Goal: Information Seeking & Learning: Learn about a topic

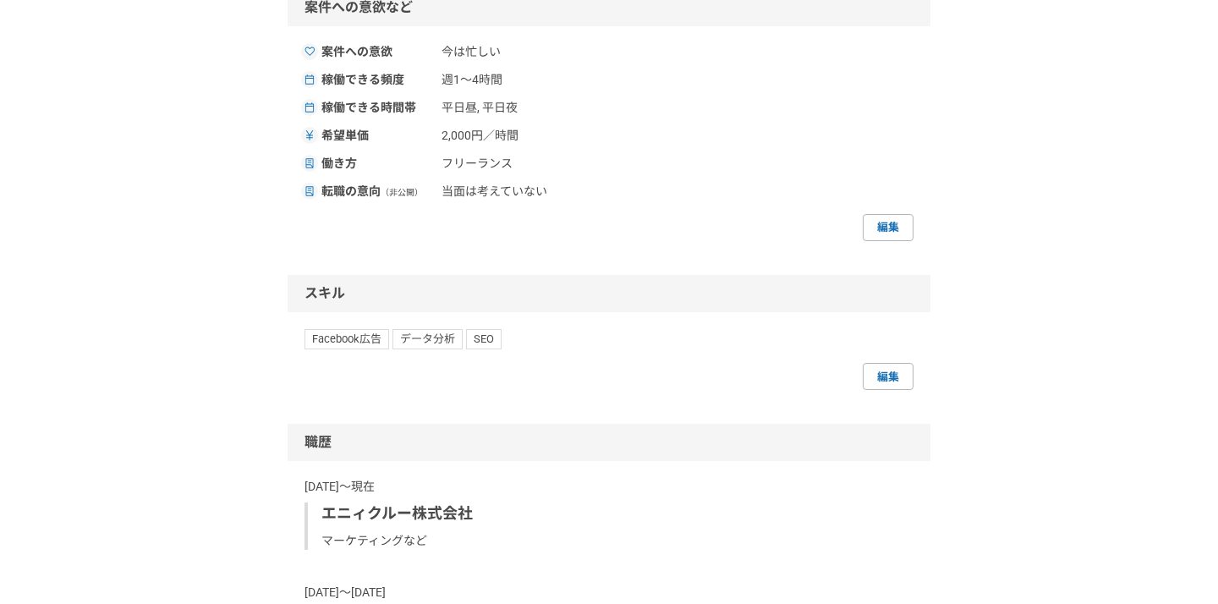
scroll to position [245, 0]
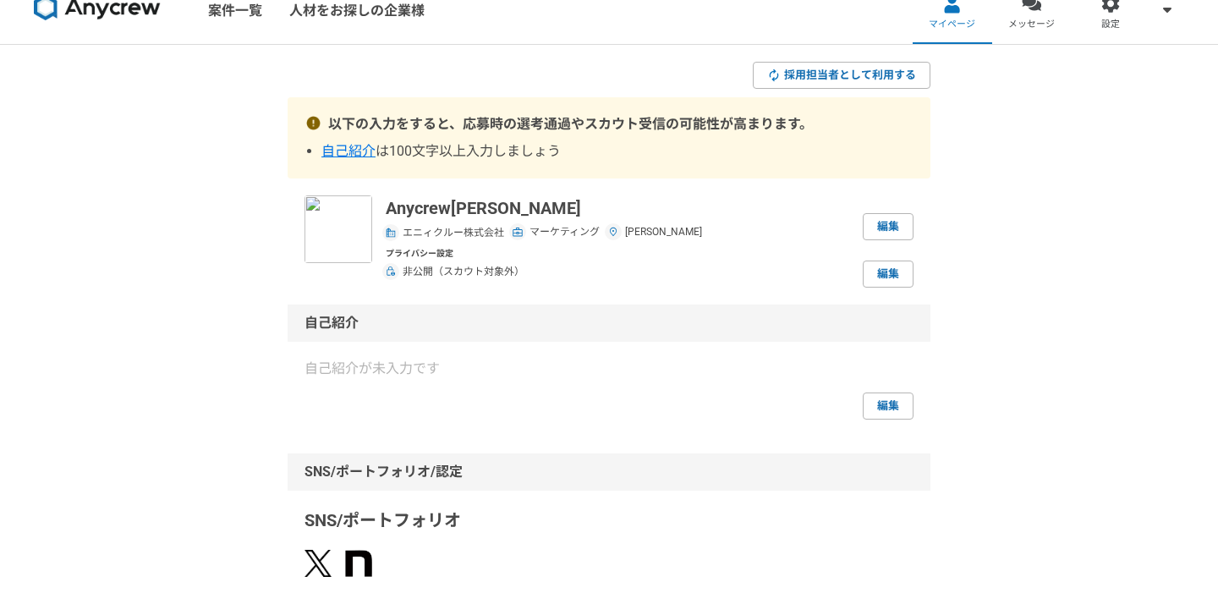
scroll to position [0, 0]
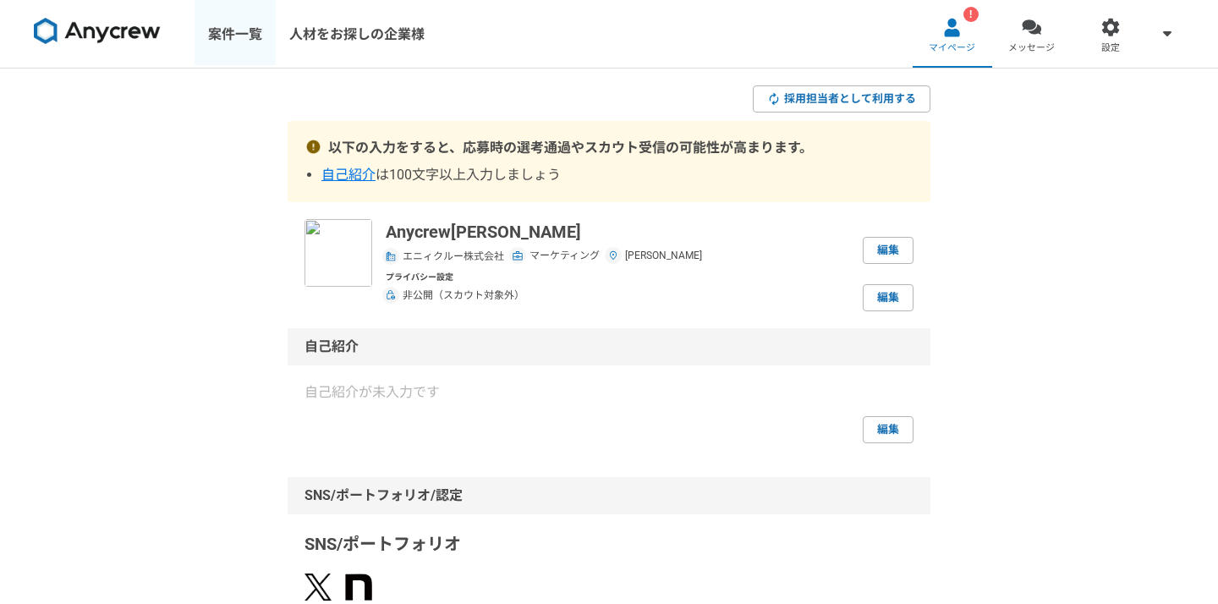
click at [259, 30] on link "案件一覧" at bounding box center [235, 34] width 81 height 68
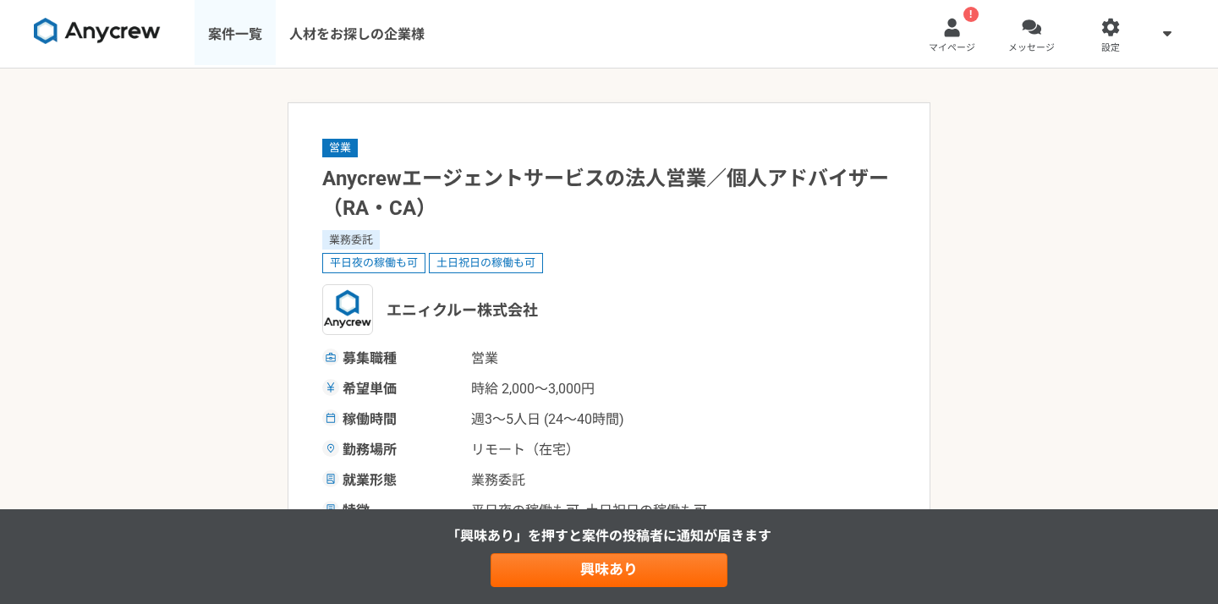
click at [244, 41] on link "案件一覧" at bounding box center [235, 34] width 81 height 68
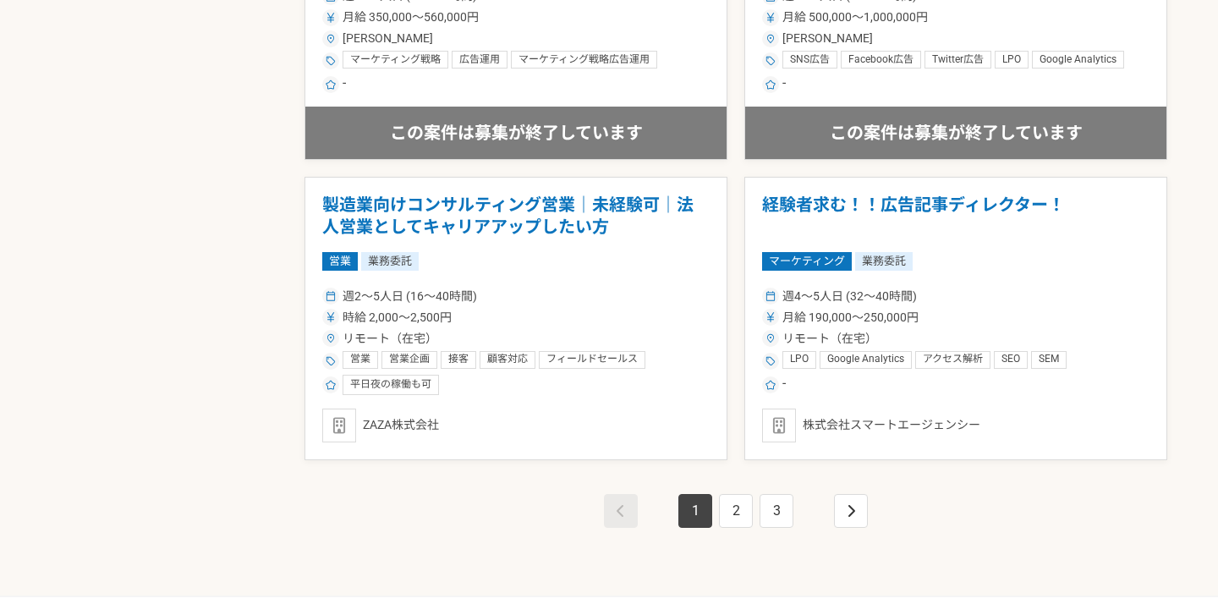
scroll to position [2892, 0]
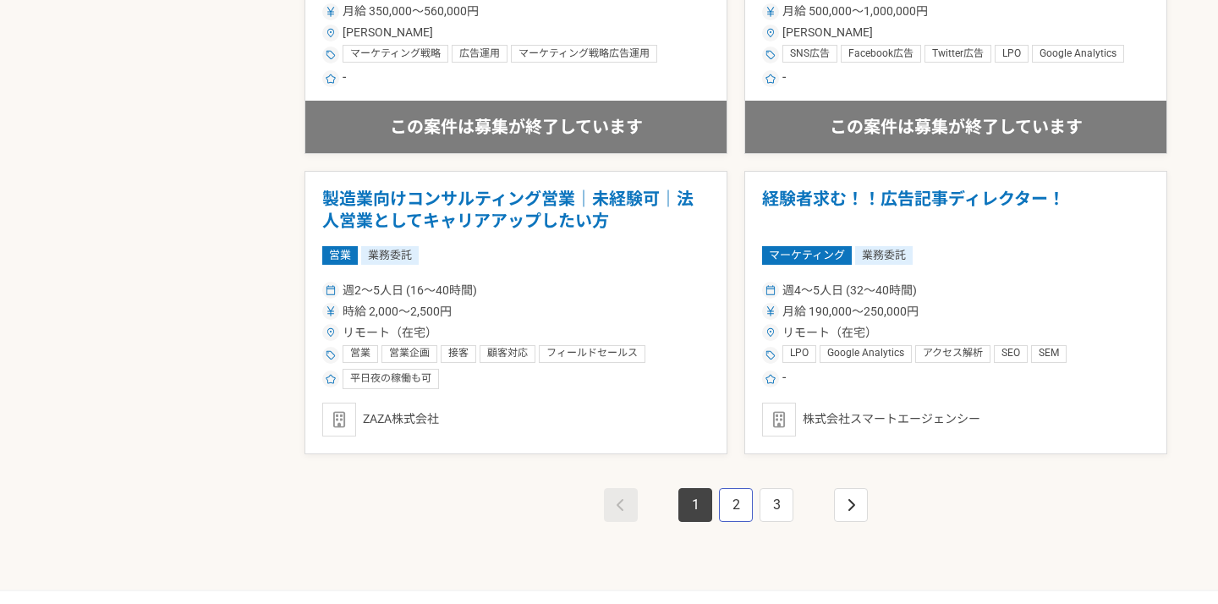
click at [742, 513] on link "2" at bounding box center [736, 505] width 34 height 34
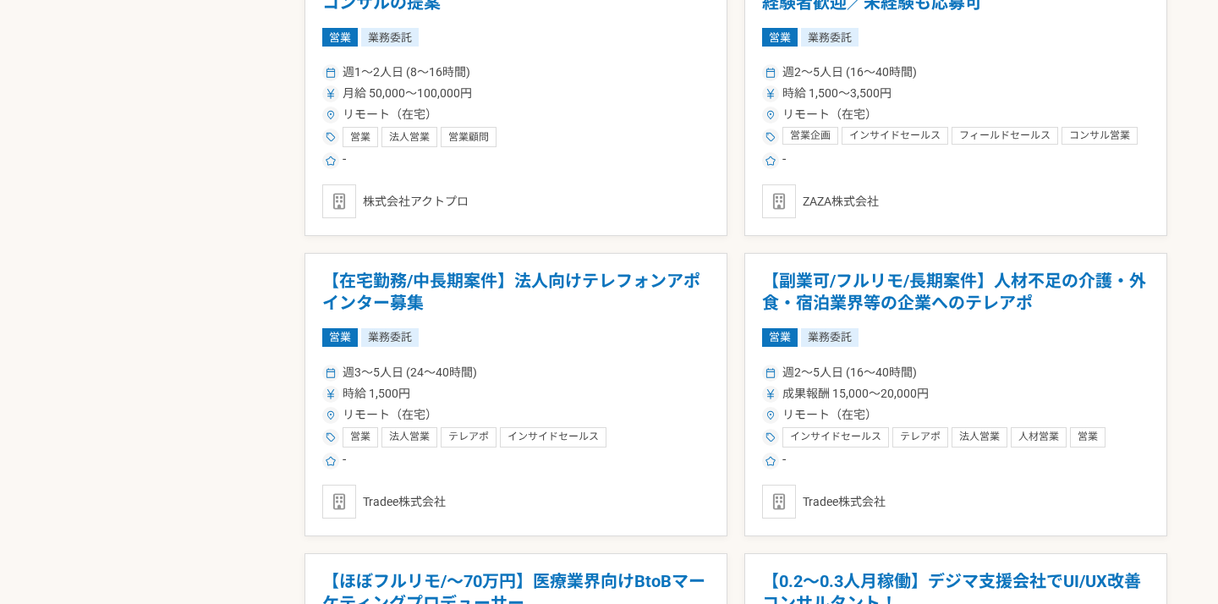
scroll to position [1931, 0]
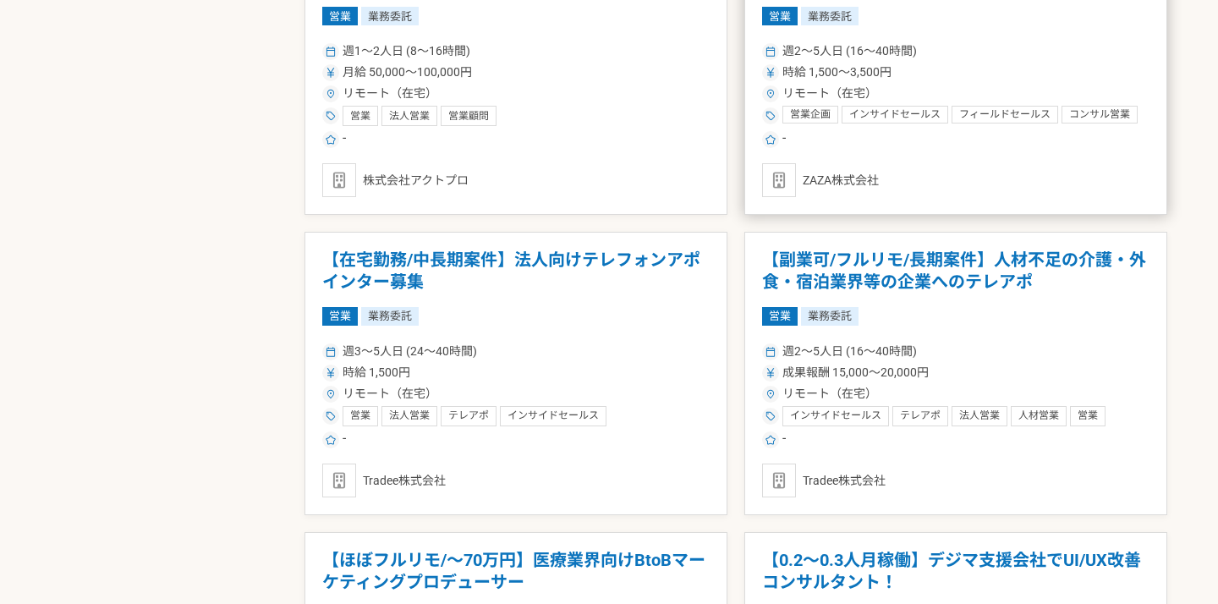
click at [870, 149] on div "-" at bounding box center [955, 139] width 387 height 20
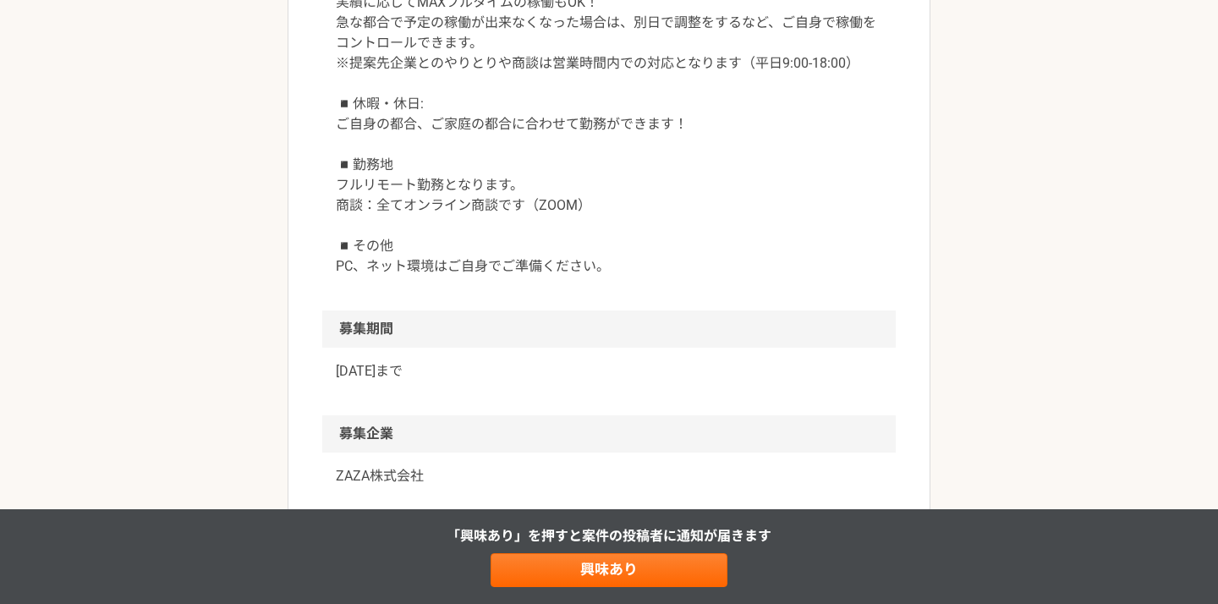
scroll to position [3068, 0]
drag, startPoint x: 361, startPoint y: 188, endPoint x: 316, endPoint y: 188, distance: 45.7
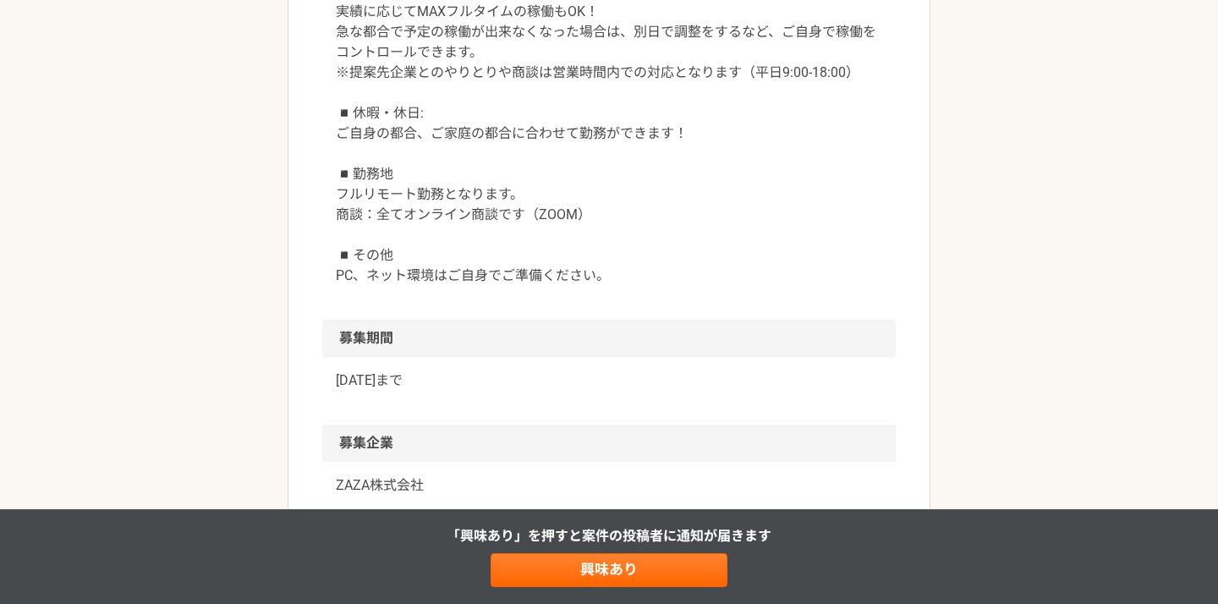
scroll to position [3067, 0]
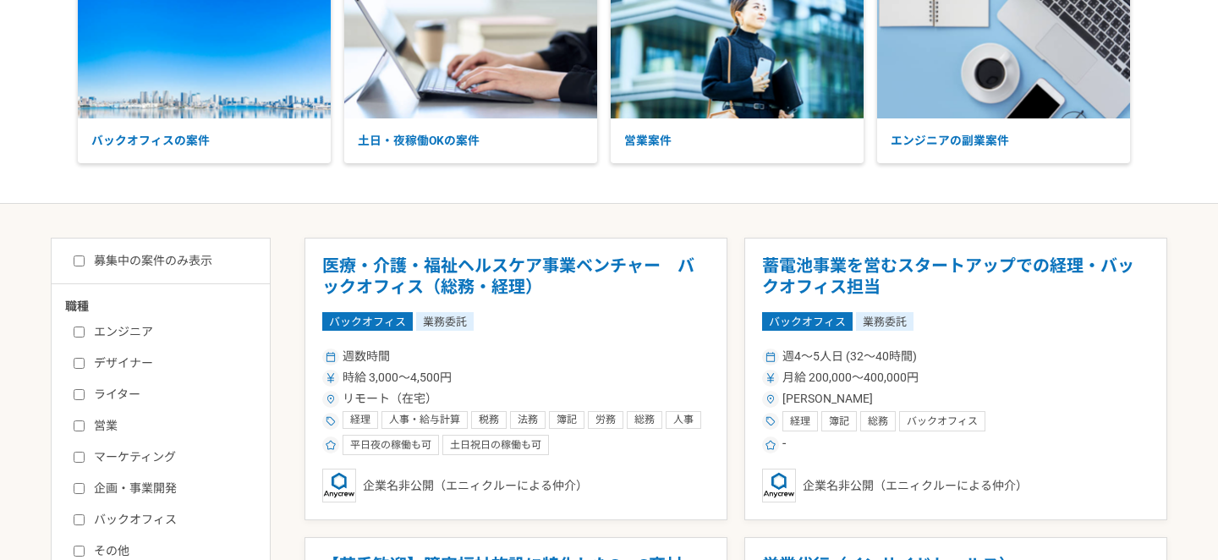
scroll to position [130, 0]
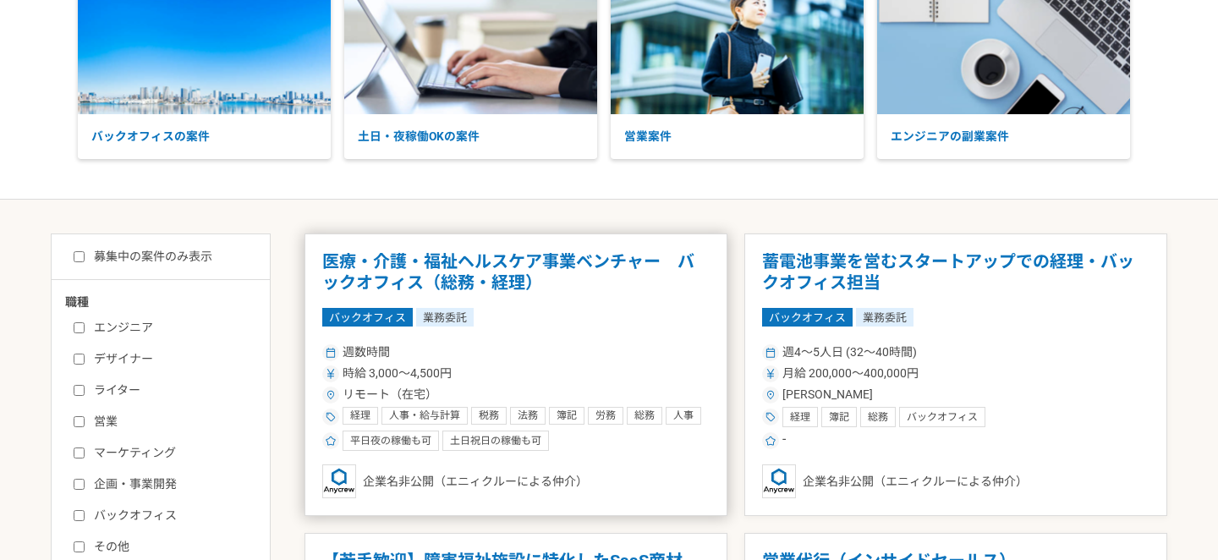
click at [413, 277] on h1 "医療・介護・福祉ヘルスケア事業ベンチャー　バックオフィス（総務・経理）" at bounding box center [515, 272] width 387 height 43
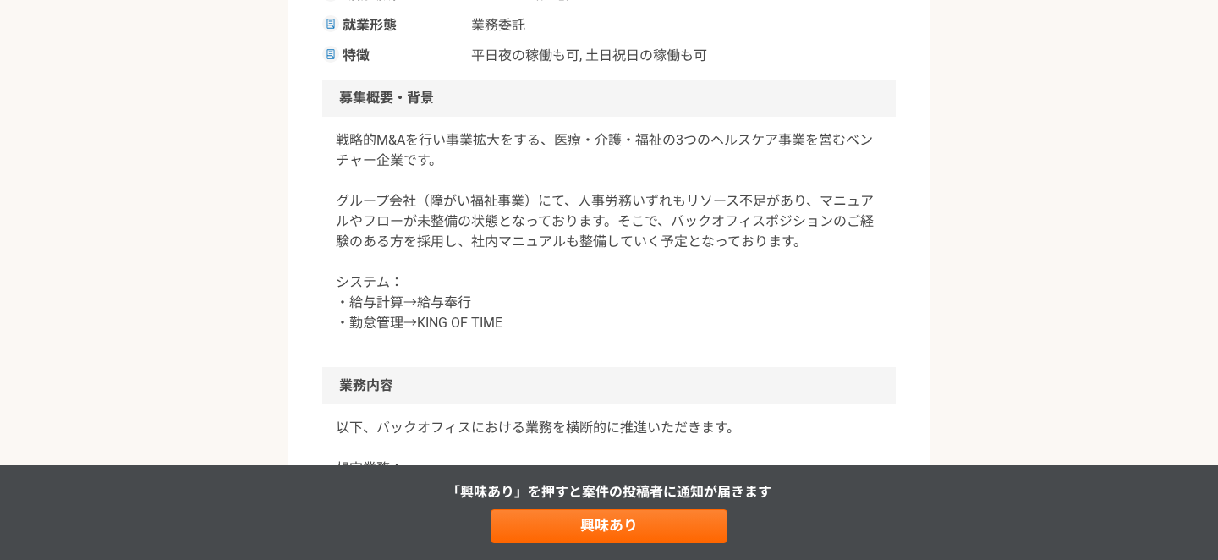
scroll to position [371, 0]
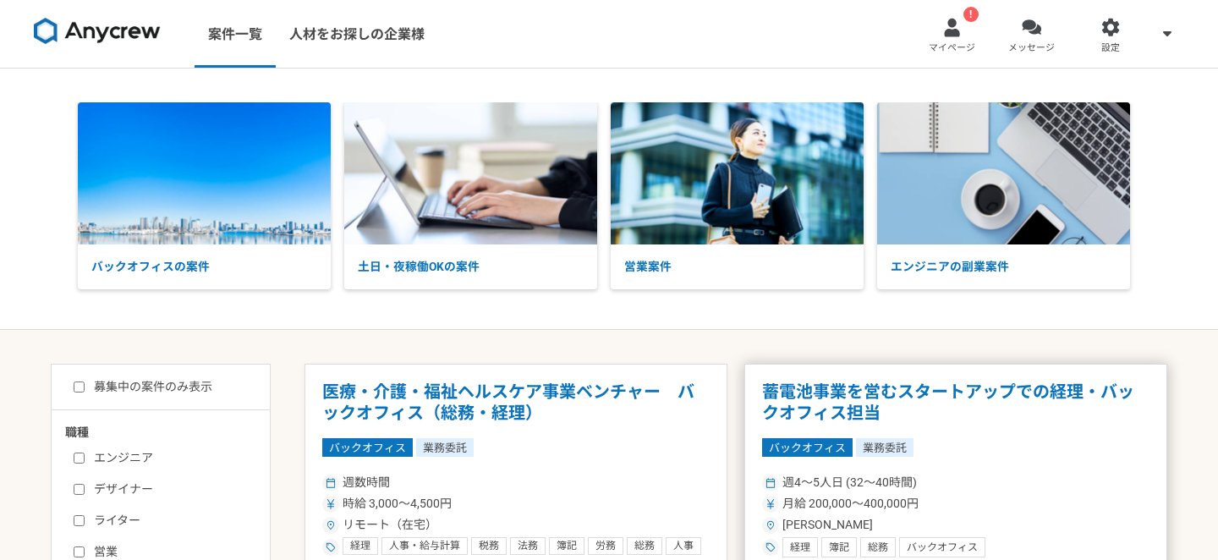
click at [803, 389] on h1 "蓄電池事業を営むスタートアップでの経理・バックオフィス担当" at bounding box center [955, 403] width 387 height 43
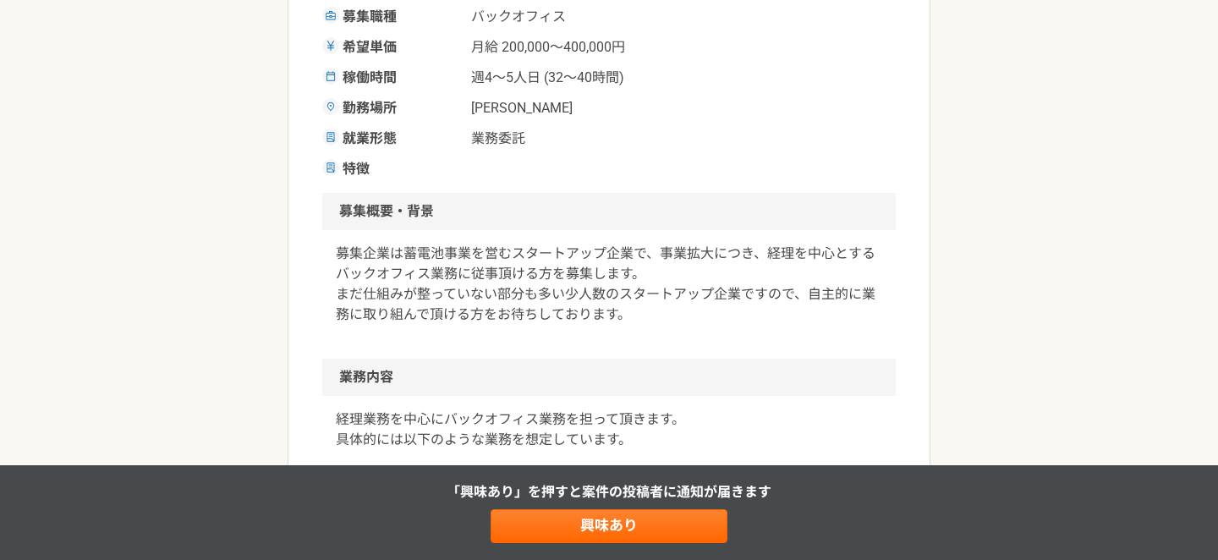
scroll to position [344, 0]
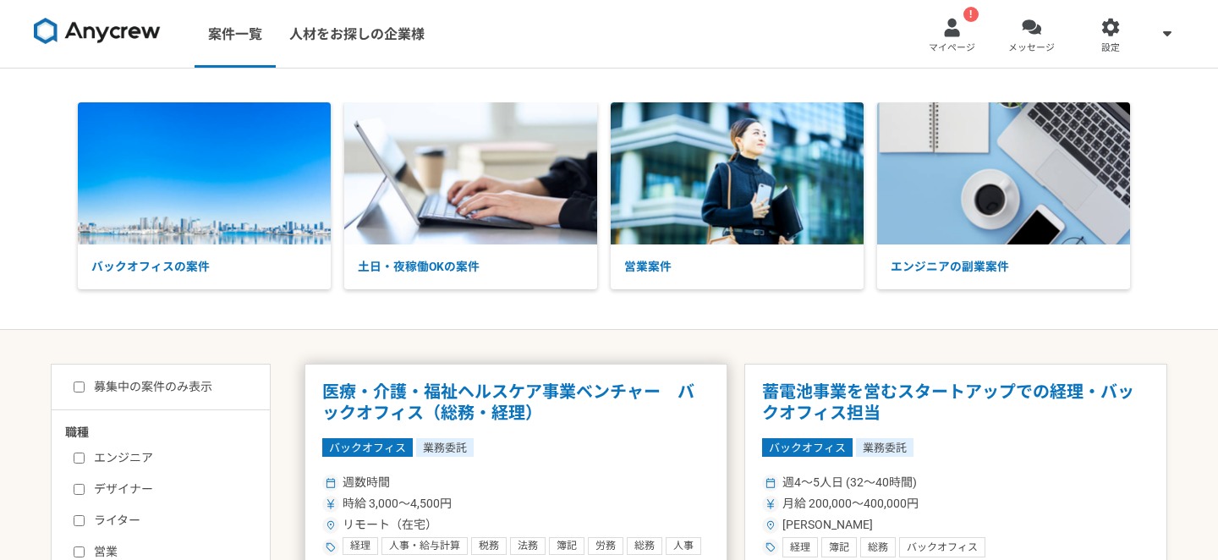
scroll to position [463, 0]
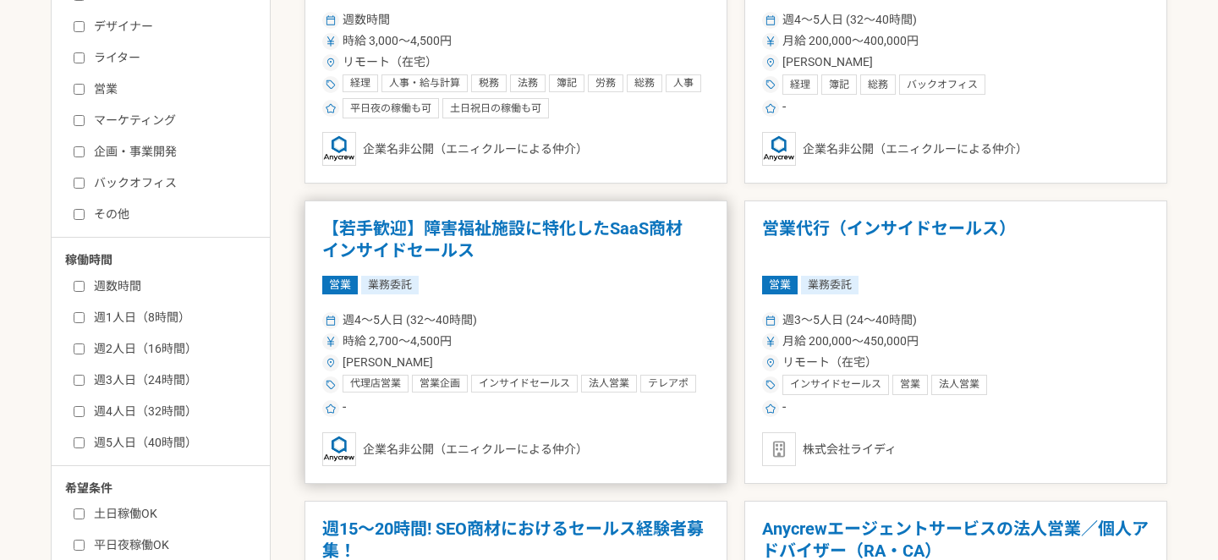
click at [532, 220] on h1 "【若手歓迎】障害福祉施設に特化したSaaS商材　インサイドセールス" at bounding box center [515, 239] width 387 height 43
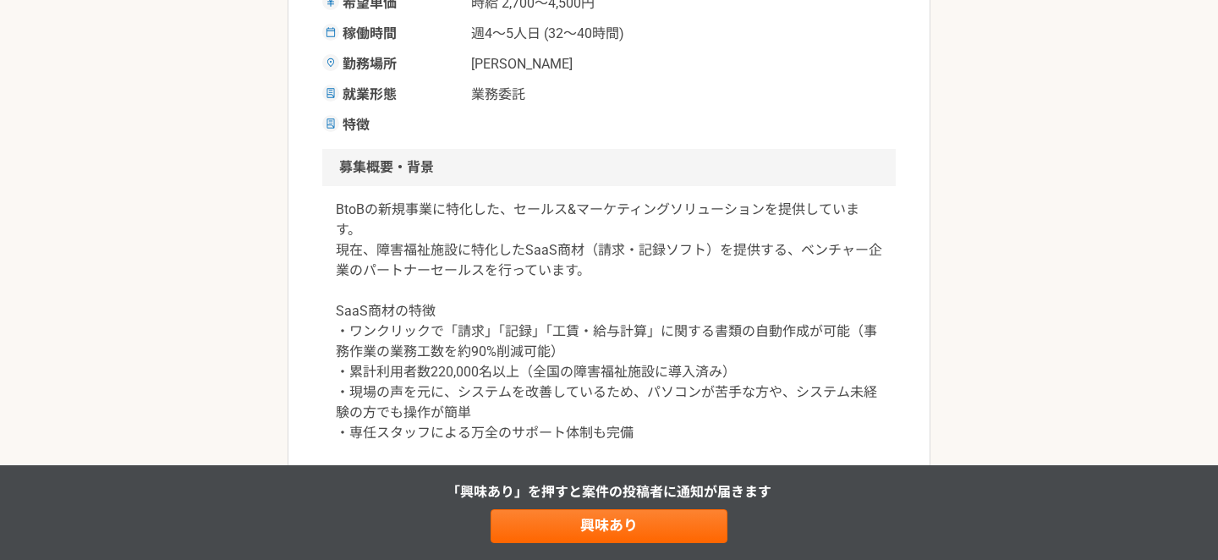
scroll to position [388, 0]
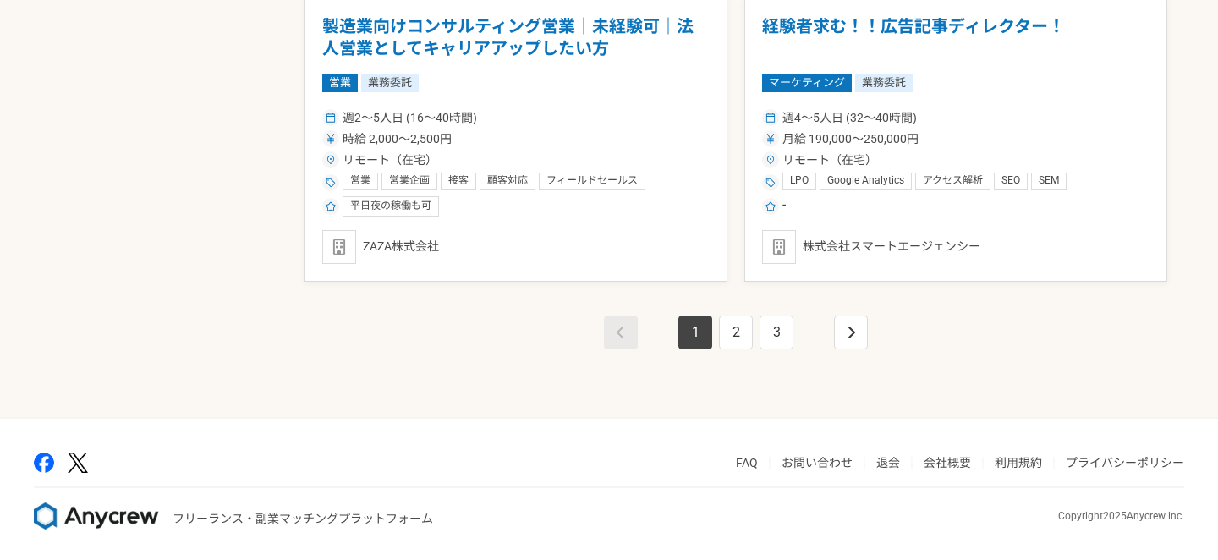
scroll to position [3068, 0]
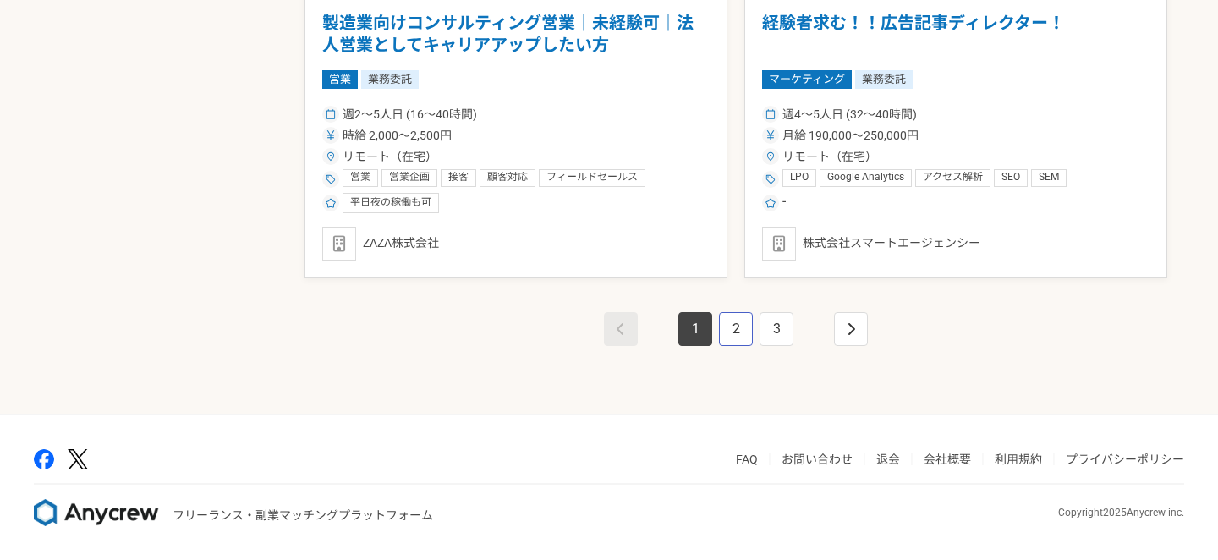
click at [738, 328] on link "2" at bounding box center [736, 329] width 34 height 34
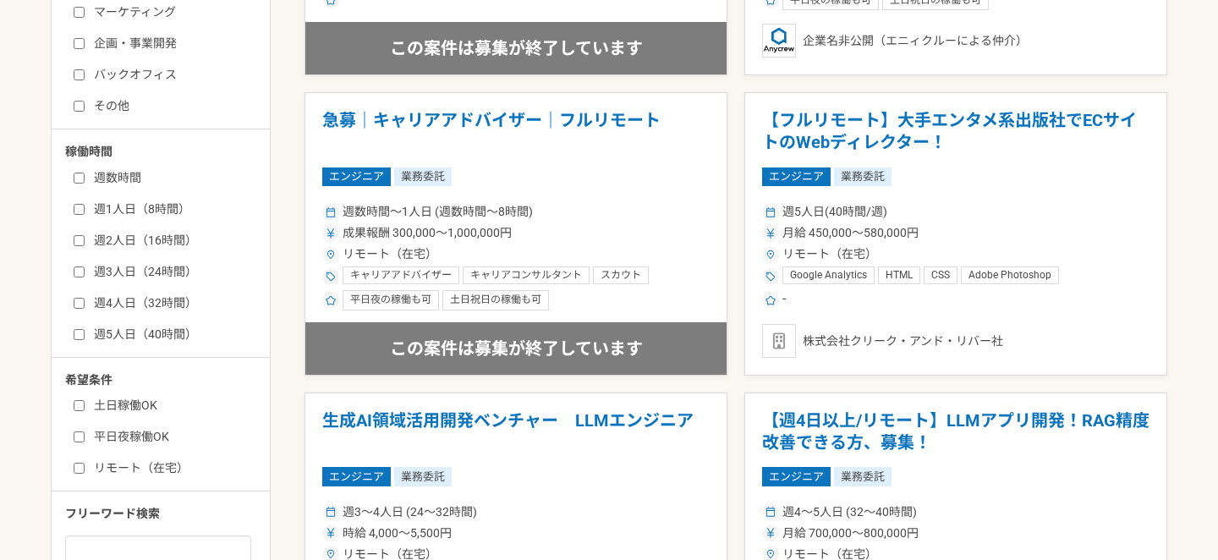
scroll to position [892, 0]
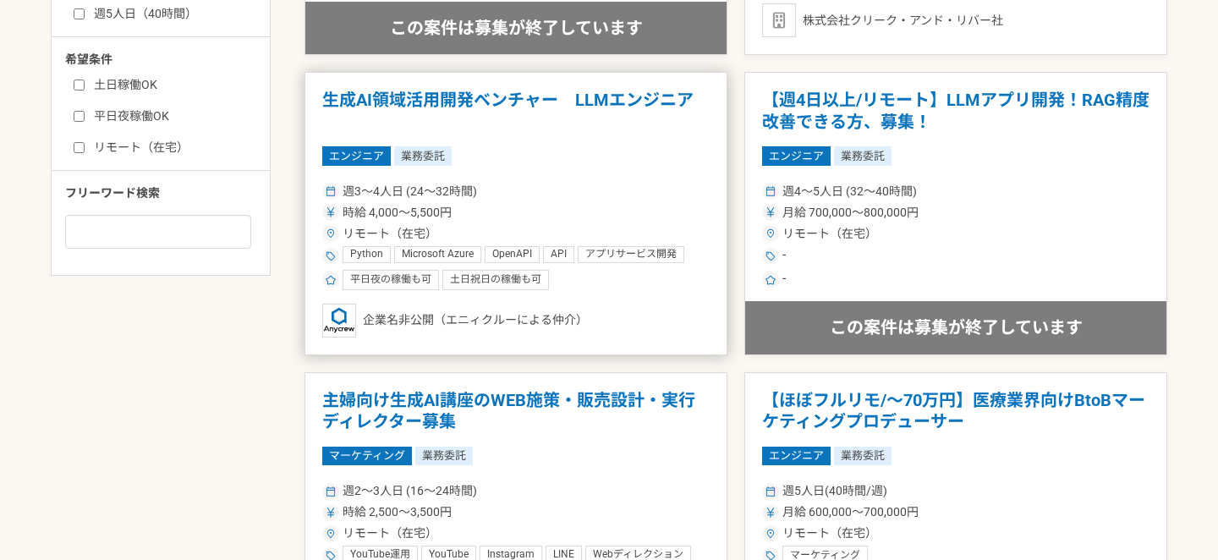
click at [715, 326] on article "生成AI領域活用開発ベンチャー　LLMエンジニア エンジニア 業務委託 週3〜4人日 (24〜32時間) 時給 4,000〜5,500円 リモート（在宅） P…" at bounding box center [516, 213] width 423 height 283
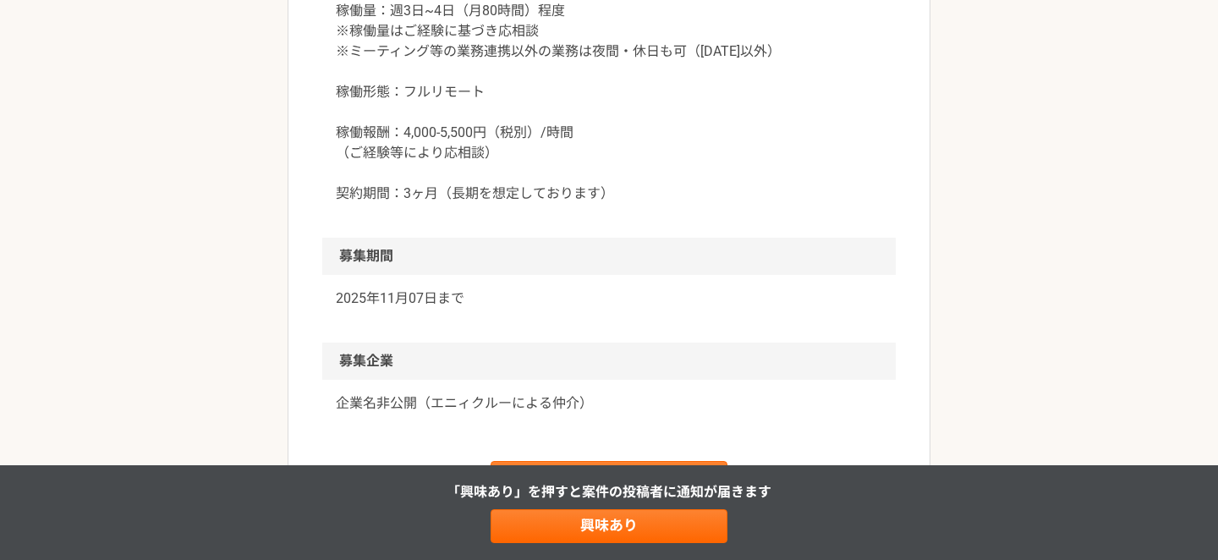
scroll to position [1571, 0]
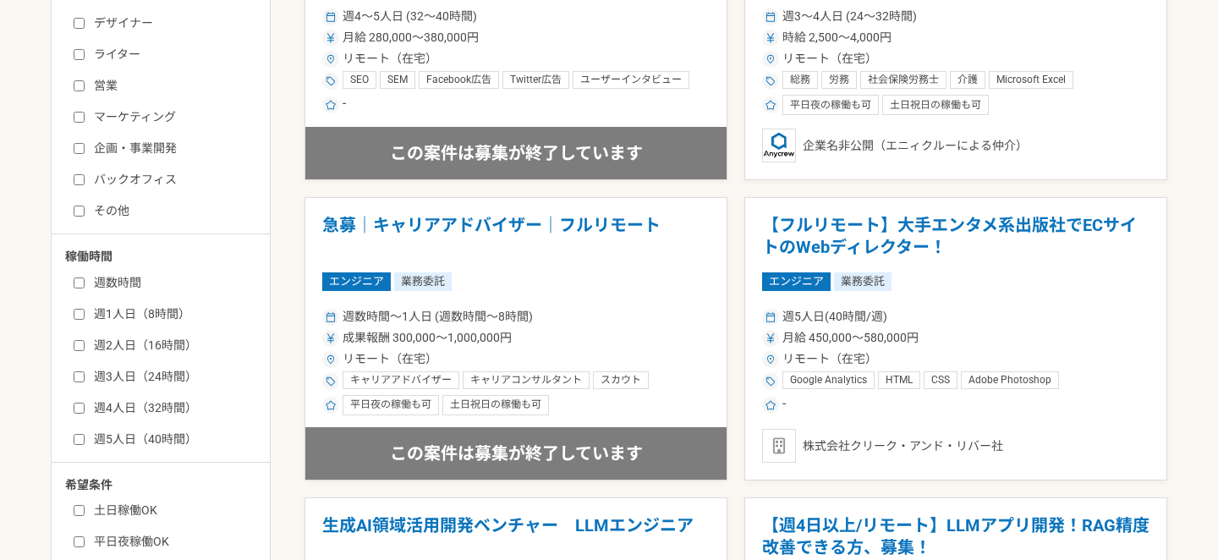
scroll to position [662, 0]
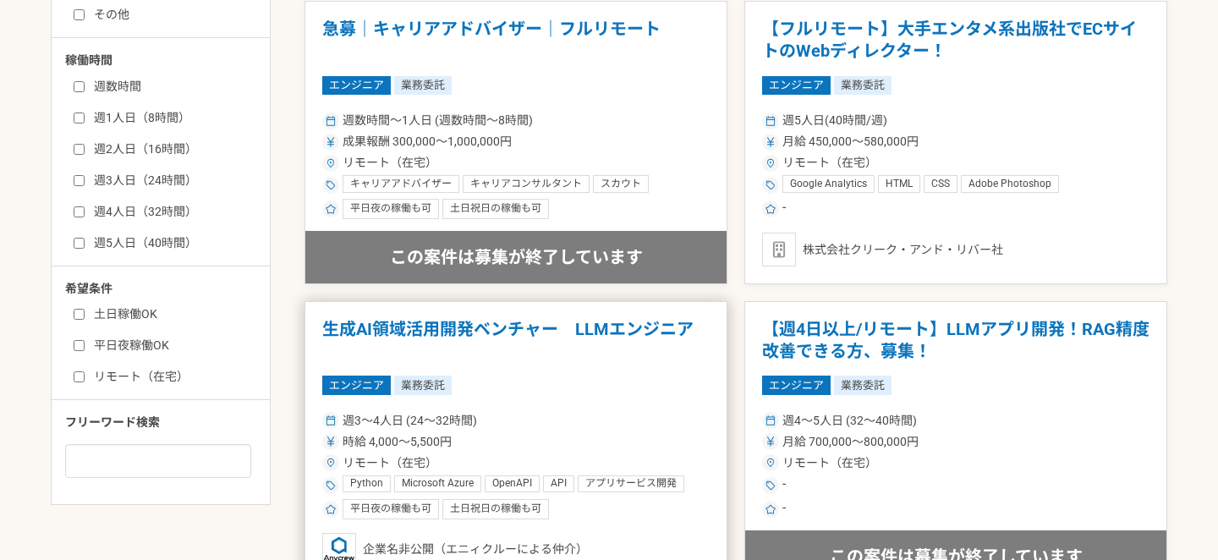
click at [716, 361] on article "生成AI領域活用開発ベンチャー　LLMエンジニア エンジニア 業務委託 週3〜4人日 (24〜32時間) 時給 4,000〜5,500円 リモート（在宅） P…" at bounding box center [516, 442] width 423 height 283
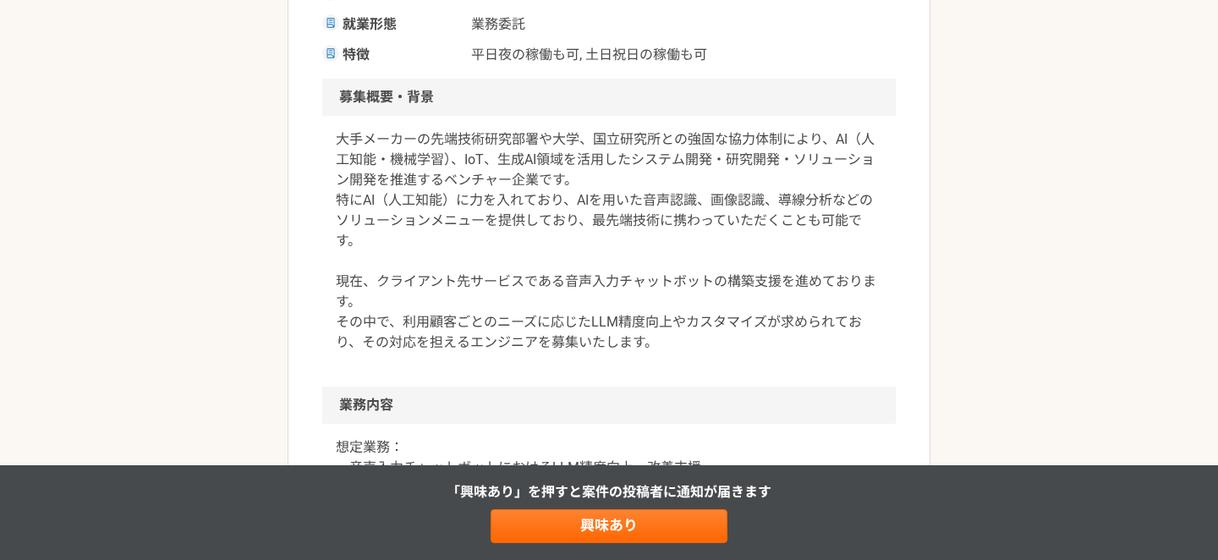
scroll to position [425, 0]
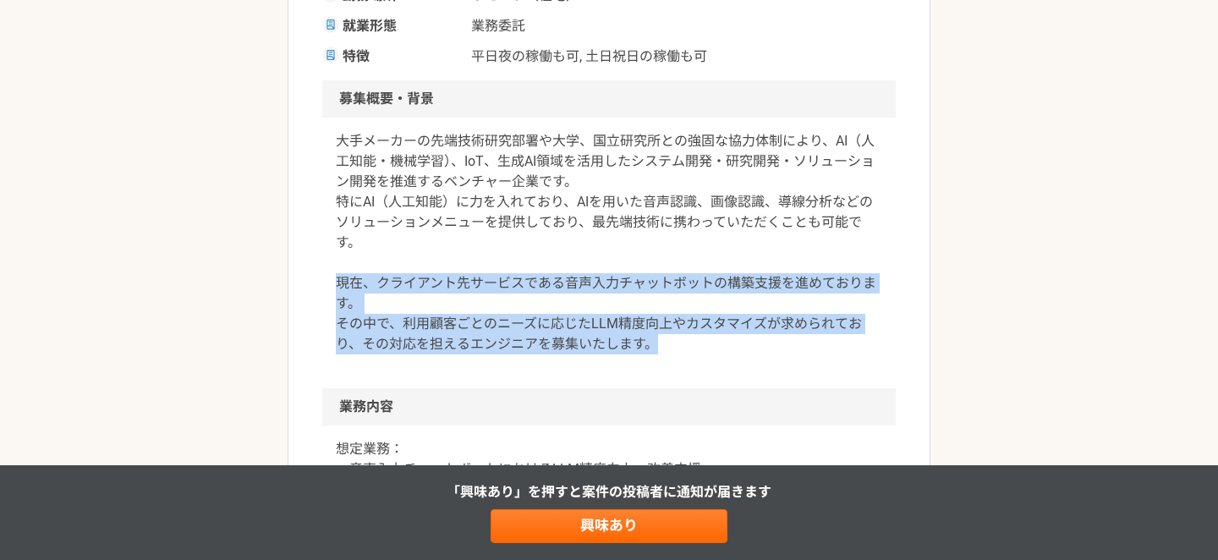
drag, startPoint x: 675, startPoint y: 348, endPoint x: 334, endPoint y: 289, distance: 345.9
click at [333, 288] on div "大手メーカーの先端技術研究部署や大学、国立研究所との強固な協力体制により、AI（人工知能・機械学習）、IoT、生成AI領域を活用したシステム開発・研究開発・ソ…" at bounding box center [609, 253] width 574 height 271
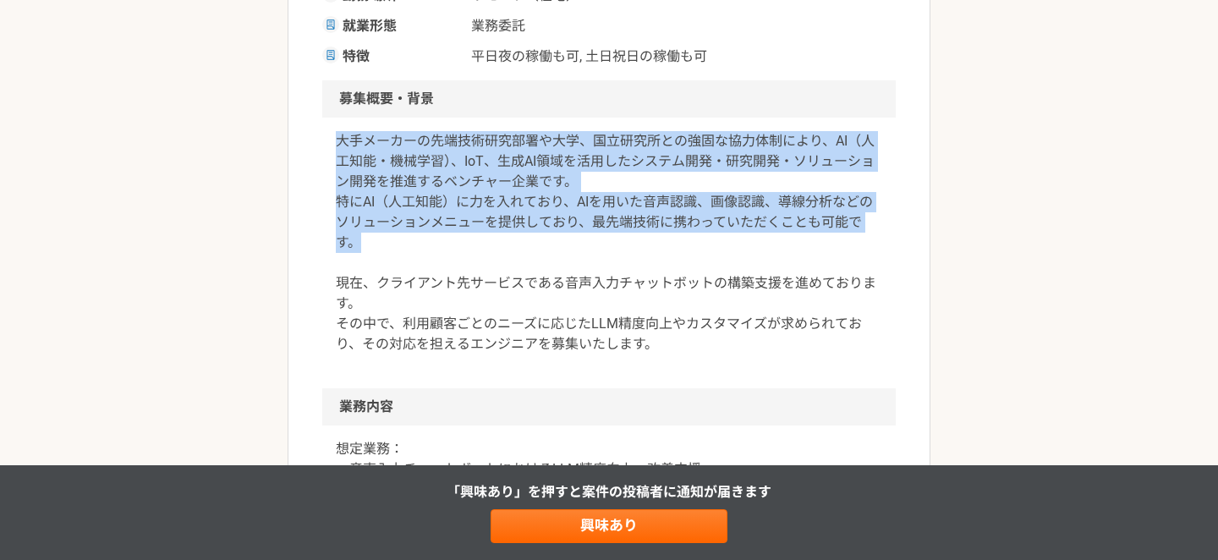
drag, startPoint x: 336, startPoint y: 132, endPoint x: 360, endPoint y: 241, distance: 111.7
click at [360, 242] on p "大手メーカーの先端技術研究部署や大学、国立研究所との強固な協力体制により、AI（人工知能・機械学習）、IoT、生成AI領域を活用したシステム開発・研究開発・ソ…" at bounding box center [609, 242] width 546 height 223
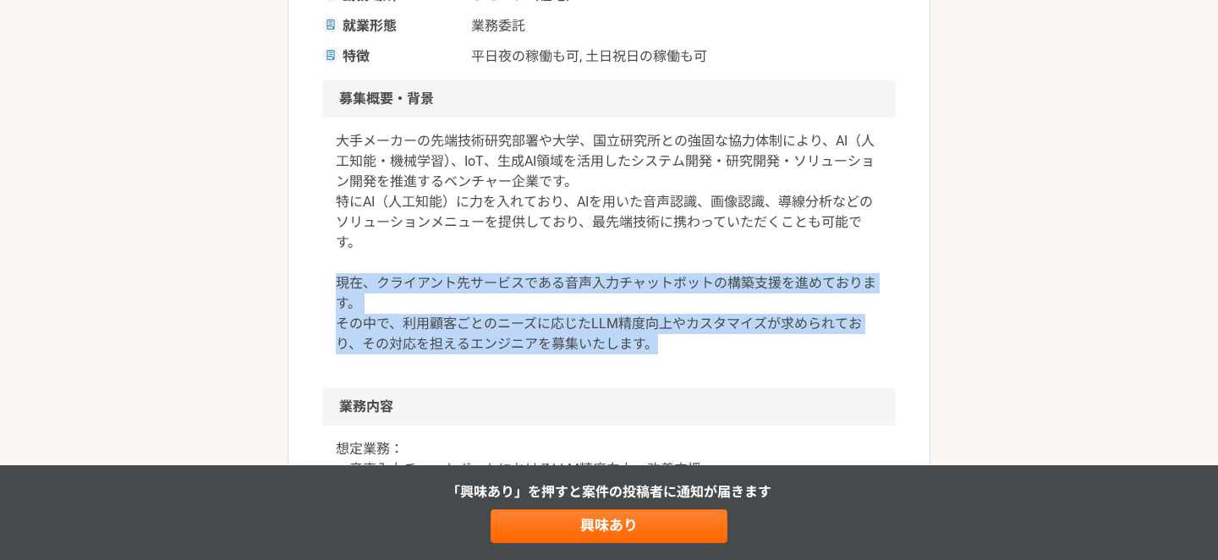
drag, startPoint x: 333, startPoint y: 284, endPoint x: 658, endPoint y: 349, distance: 331.2
click at [658, 349] on div "大手メーカーの先端技術研究部署や大学、国立研究所との強固な協力体制により、AI（人工知能・機械学習）、IoT、生成AI領域を活用したシステム開発・研究開発・ソ…" at bounding box center [609, 253] width 574 height 271
click at [658, 349] on p "大手メーカーの先端技術研究部署や大学、国立研究所との強固な協力体制により、AI（人工知能・機械学習）、IoT、生成AI領域を活用したシステム開発・研究開発・ソ…" at bounding box center [609, 242] width 546 height 223
drag, startPoint x: 658, startPoint y: 349, endPoint x: 346, endPoint y: 277, distance: 320.3
click at [344, 276] on p "大手メーカーの先端技術研究部署や大学、国立研究所との強固な協力体制により、AI（人工知能・機械学習）、IoT、生成AI領域を活用したシステム開発・研究開発・ソ…" at bounding box center [609, 242] width 546 height 223
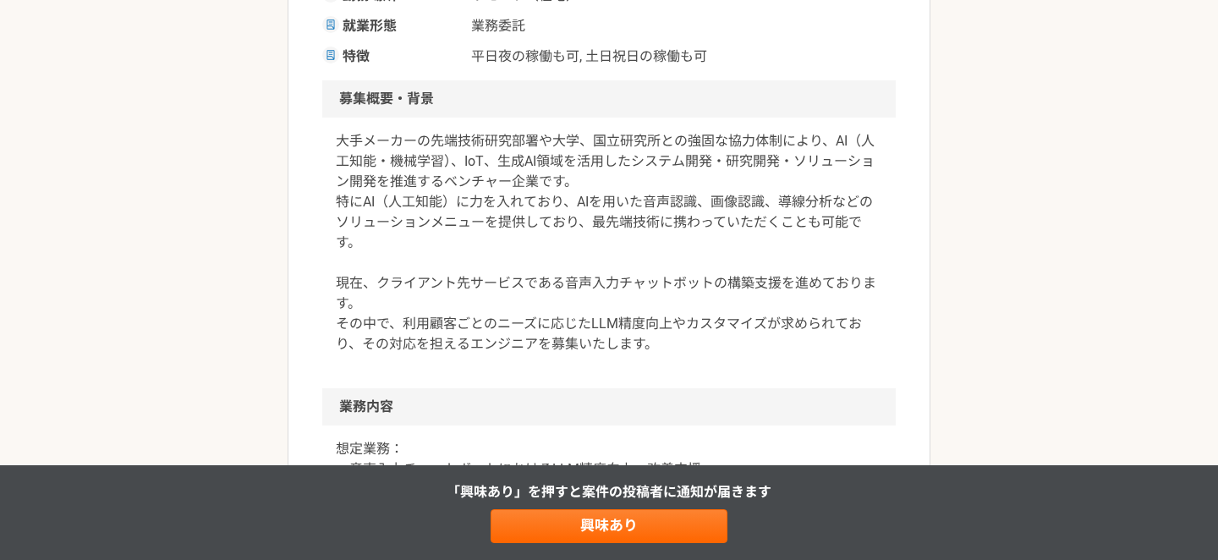
click at [335, 181] on div "大手メーカーの先端技術研究部署や大学、国立研究所との強固な協力体制により、AI（人工知能・機械学習）、IoT、生成AI領域を活用したシステム開発・研究開発・ソ…" at bounding box center [609, 253] width 574 height 271
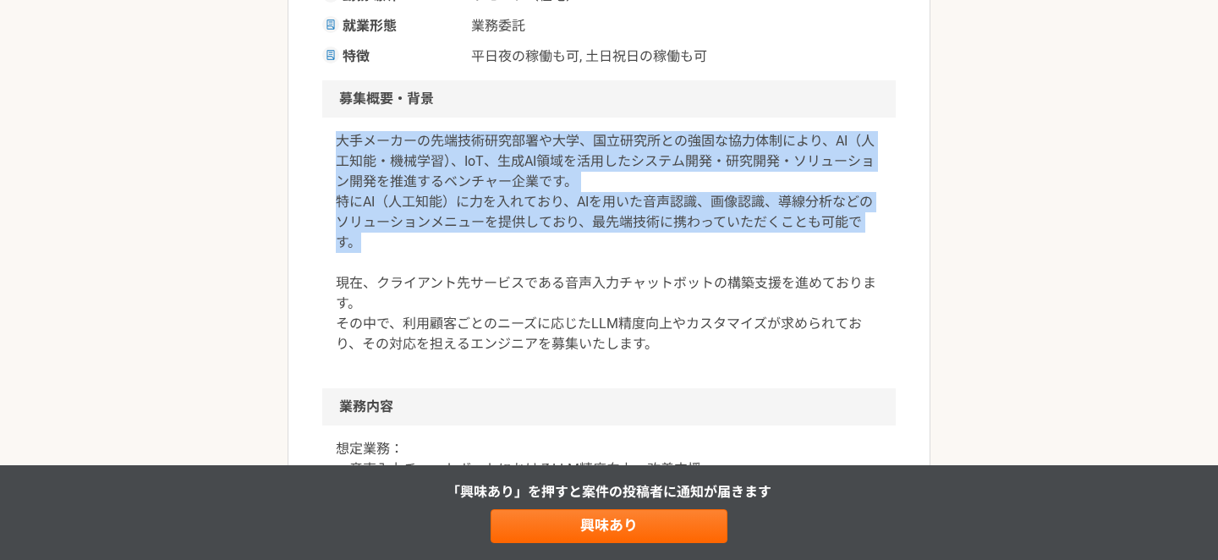
drag, startPoint x: 337, startPoint y: 145, endPoint x: 365, endPoint y: 238, distance: 97.2
click at [365, 238] on p "大手メーカーの先端技術研究部署や大学、国立研究所との強固な協力体制により、AI（人工知能・機械学習）、IoT、生成AI領域を活用したシステム開発・研究開発・ソ…" at bounding box center [609, 242] width 546 height 223
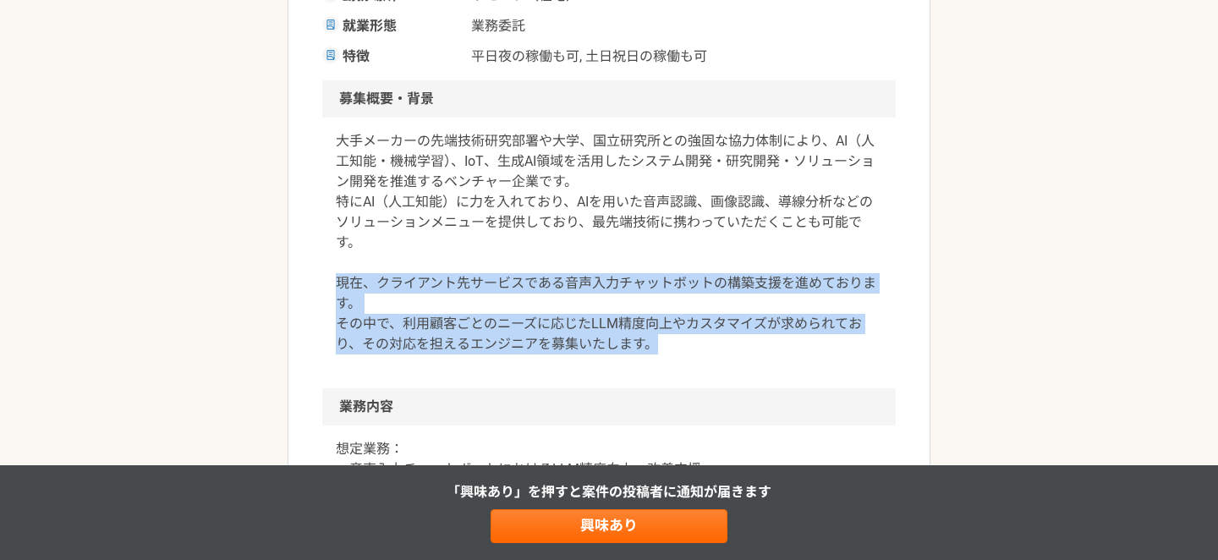
drag, startPoint x: 336, startPoint y: 279, endPoint x: 680, endPoint y: 361, distance: 354.0
click at [682, 362] on div "大手メーカーの先端技術研究部署や大学、国立研究所との強固な協力体制により、AI（人工知能・機械学習）、IoT、生成AI領域を活用したシステム開発・研究開発・ソ…" at bounding box center [609, 253] width 574 height 271
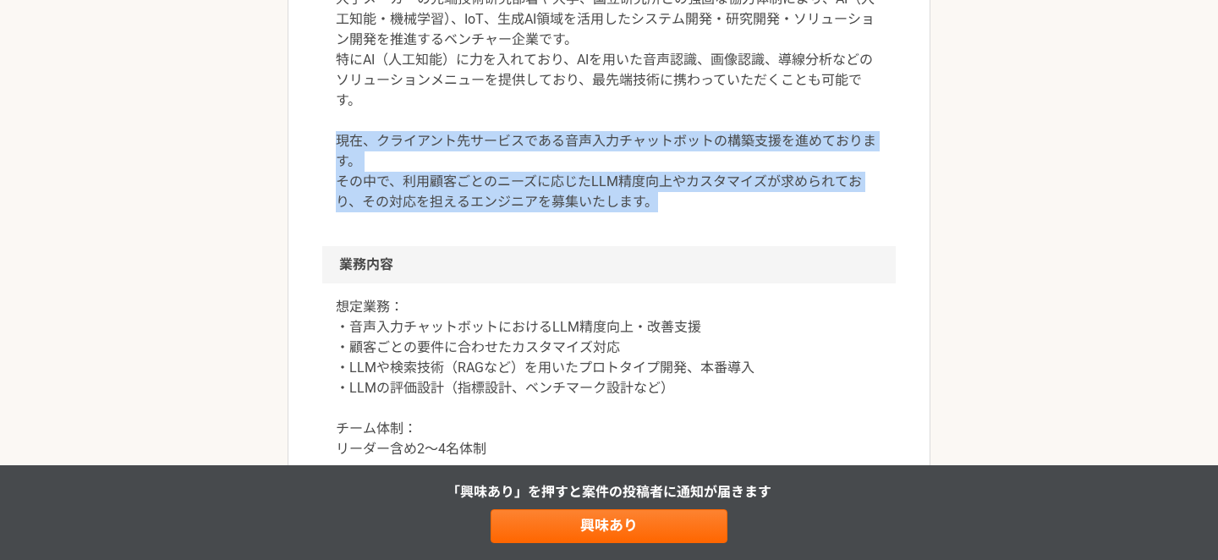
scroll to position [558, 0]
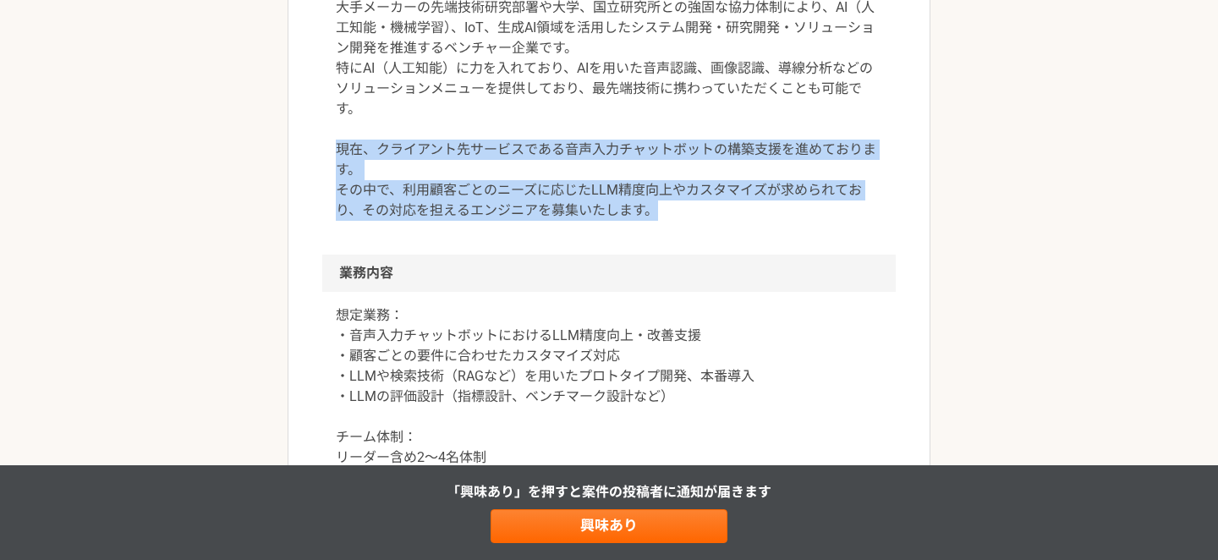
click at [689, 235] on div "大手メーカーの先端技術研究部署や大学、国立研究所との強固な協力体制により、AI（人工知能・機械学習）、IoT、生成AI領域を活用したシステム開発・研究開発・ソ…" at bounding box center [609, 119] width 574 height 271
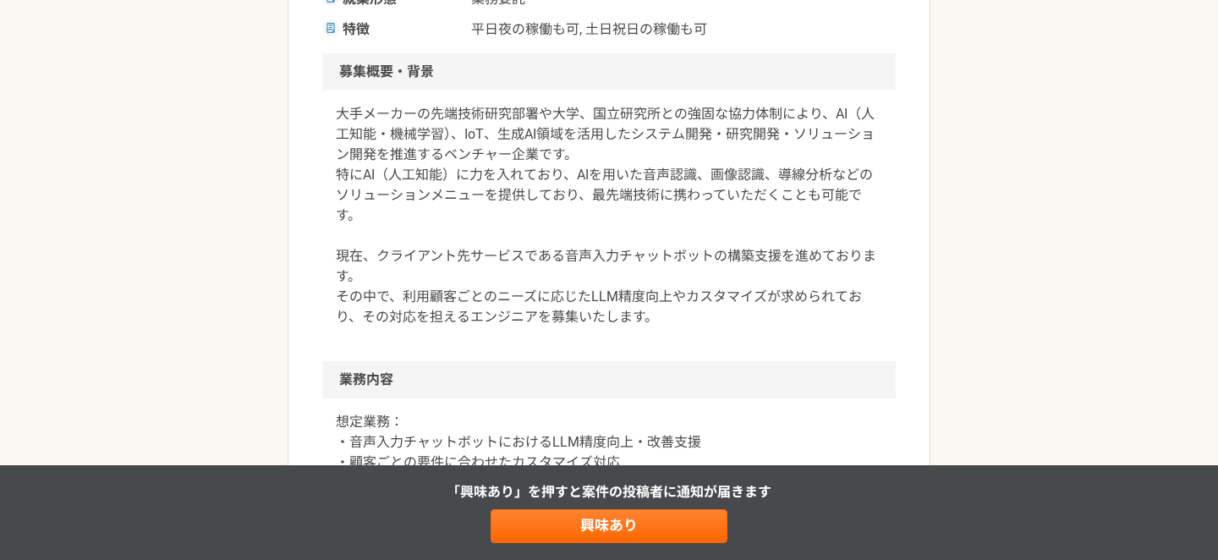
scroll to position [447, 0]
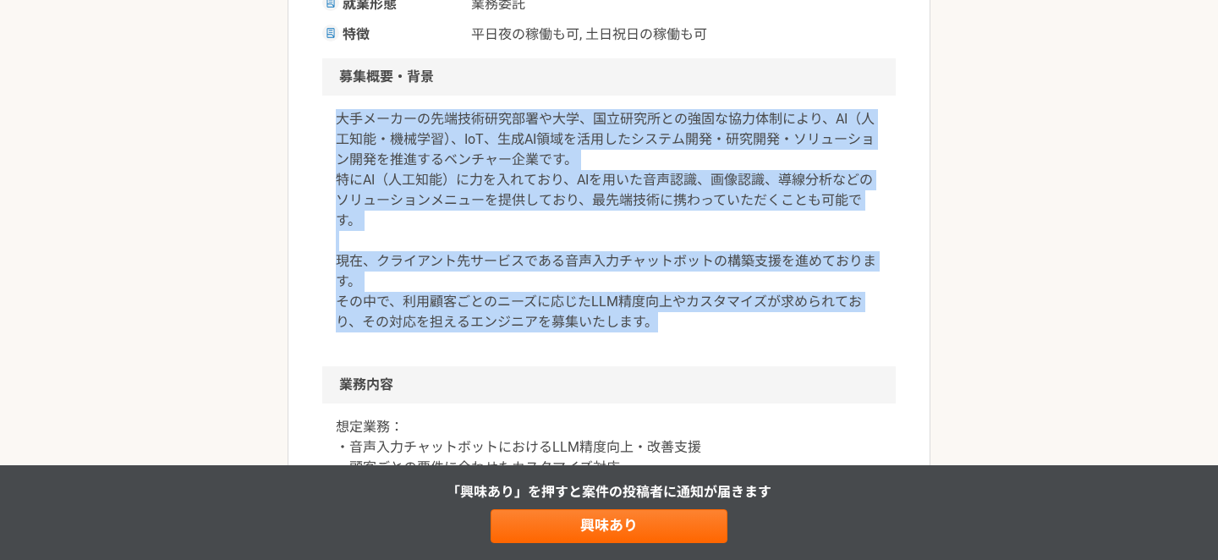
drag, startPoint x: 334, startPoint y: 121, endPoint x: 667, endPoint y: 319, distance: 386.9
click at [667, 319] on div "大手メーカーの先端技術研究部署や大学、国立研究所との強固な協力体制により、AI（人工知能・機械学習）、IoT、生成AI領域を活用したシステム開発・研究開発・ソ…" at bounding box center [609, 231] width 574 height 271
click at [667, 319] on p "大手メーカーの先端技術研究部署や大学、国立研究所との強固な協力体制により、AI（人工知能・機械学習）、IoT、生成AI領域を活用したシステム開発・研究開発・ソ…" at bounding box center [609, 220] width 546 height 223
drag, startPoint x: 667, startPoint y: 319, endPoint x: 309, endPoint y: 125, distance: 406.9
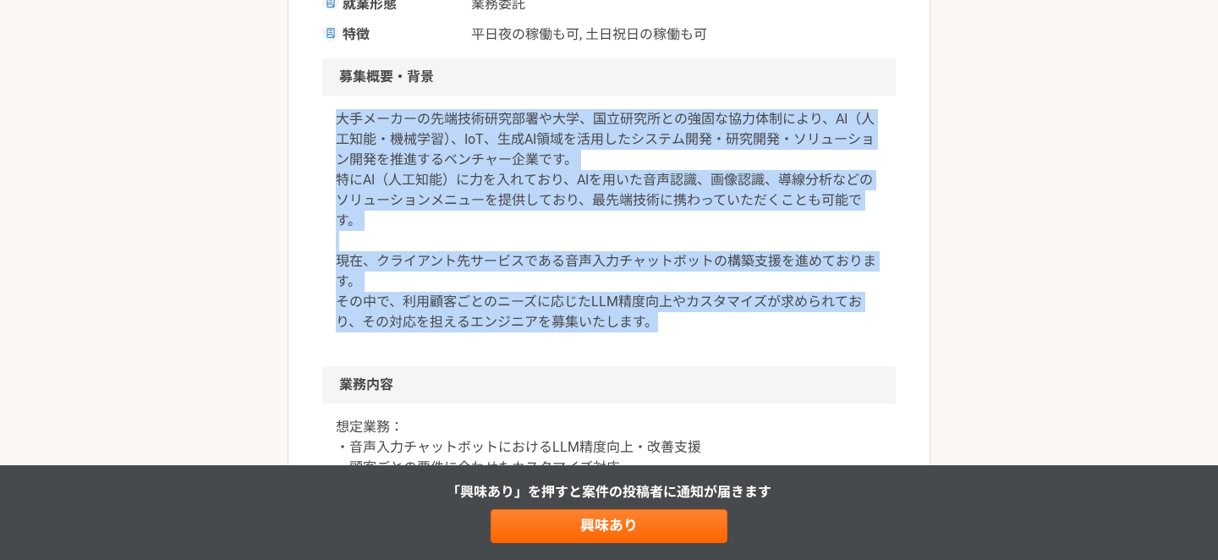
click at [387, 186] on p "大手メーカーの先端技術研究部署や大学、国立研究所との強固な協力体制により、AI（人工知能・機械学習）、IoT、生成AI領域を活用したシステム開発・研究開発・ソ…" at bounding box center [609, 220] width 546 height 223
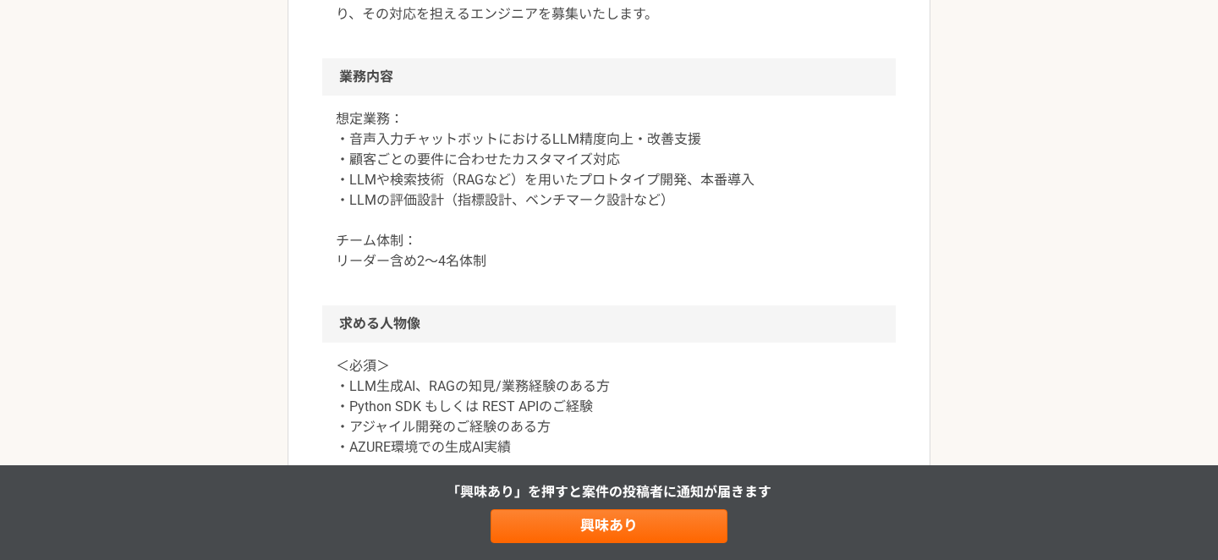
scroll to position [753, 0]
drag, startPoint x: 347, startPoint y: 141, endPoint x: 302, endPoint y: 140, distance: 44.8
click at [302, 140] on article "エンジニア 生成AI領域活用開発ベンチャー　LLMエンジニア 業務委託 平日夜の稼働も可 土日祝日の稼働も可 企業名非公開（エニィクルーによる仲介） 募集職種…" at bounding box center [609, 319] width 643 height 1941
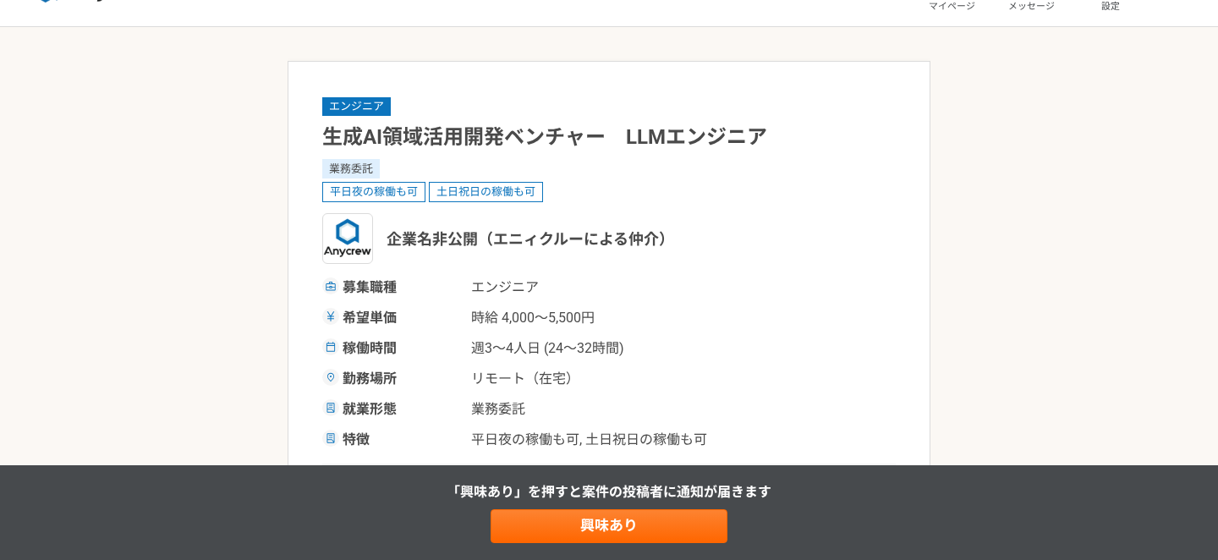
scroll to position [0, 0]
